Goal: Check status: Check status

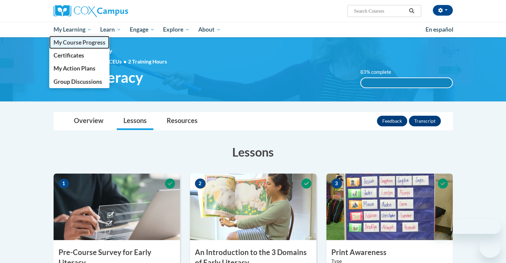
click at [87, 40] on span "My Course Progress" at bounding box center [79, 42] width 52 height 7
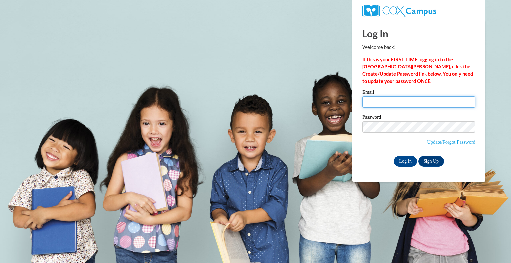
click at [402, 97] on input "Email" at bounding box center [419, 102] width 113 height 11
type input "ashley.kearns@wfbschools.com"
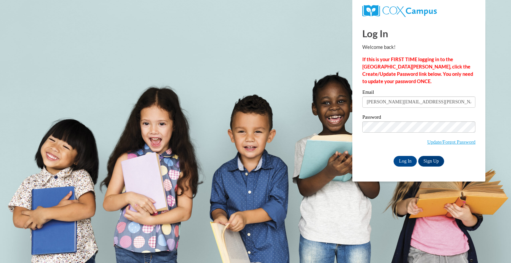
click at [402, 97] on input "ashley.kearns@wfbschools.com" at bounding box center [419, 102] width 113 height 11
click at [409, 161] on input "Log In" at bounding box center [405, 161] width 23 height 11
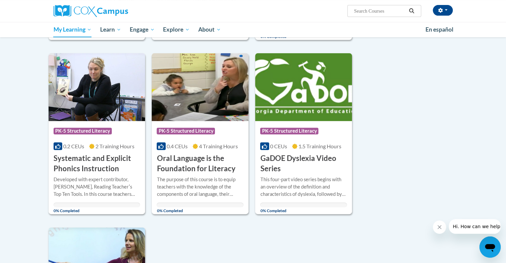
scroll to position [253, 0]
